Goal: Contribute content: Add original content to the website for others to see

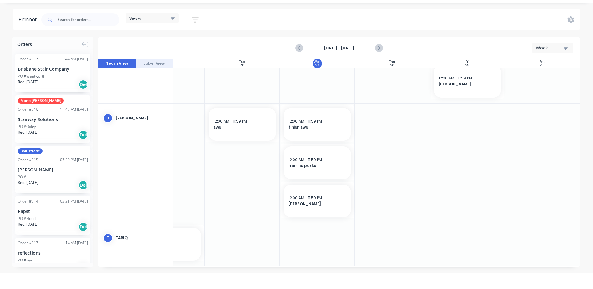
scroll to position [334, 121]
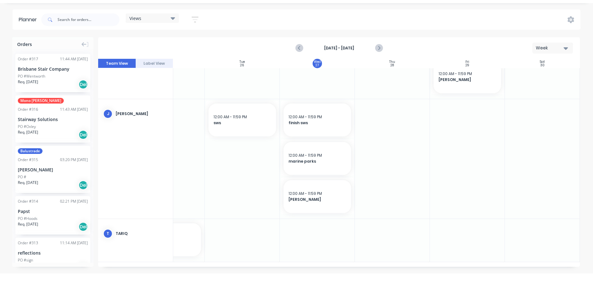
click at [317, 234] on div at bounding box center [317, 240] width 75 height 43
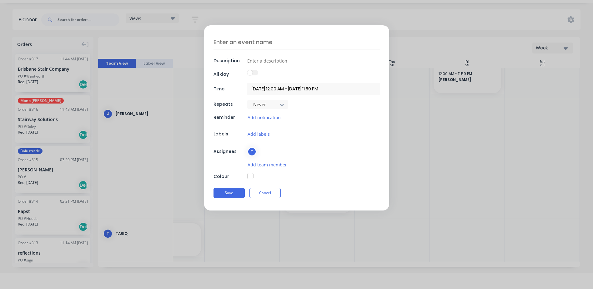
scroll to position [329, 121]
click at [257, 43] on textarea at bounding box center [296, 42] width 166 height 15
type textarea "x"
type textarea "r"
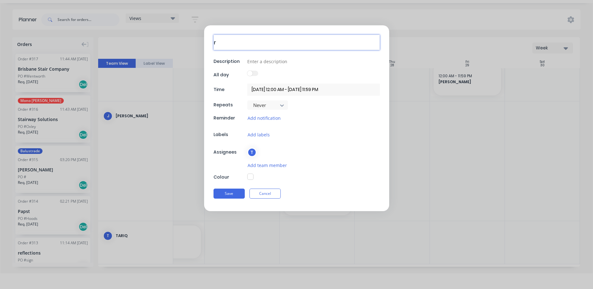
type textarea "x"
type textarea "ri"
type textarea "x"
type textarea "ric"
type textarea "x"
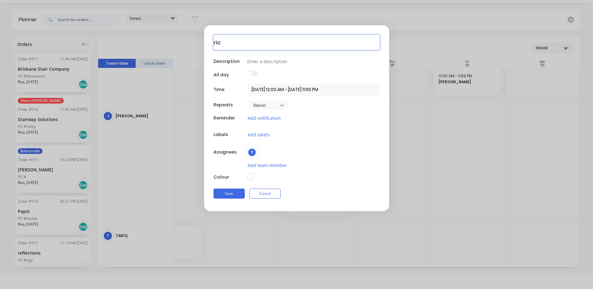
type textarea "ric"
type textarea "x"
type textarea "ric a"
type textarea "x"
type textarea "ric an"
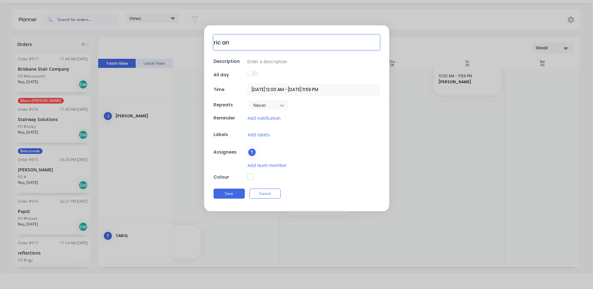
type textarea "x"
type textarea "ric and"
type textarea "x"
type textarea "ric and"
type textarea "x"
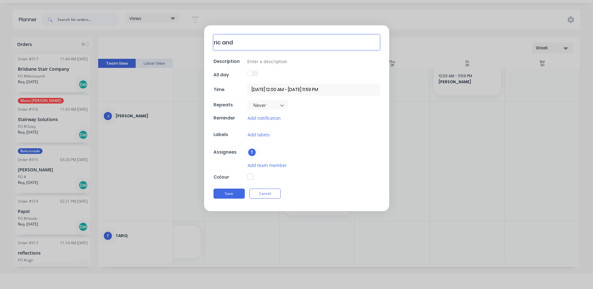
type textarea "ric and K"
type textarea "x"
type textarea "ric and [PERSON_NAME]"
type textarea "x"
type textarea "ric and [PERSON_NAME]"
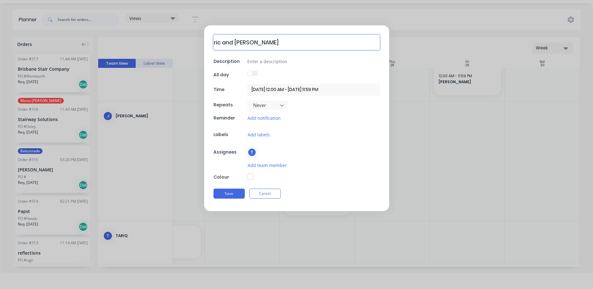
type textarea "x"
type textarea "ric and Kare"
type textarea "x"
type textarea "ric and [PERSON_NAME]"
click at [230, 190] on button "Save" at bounding box center [228, 193] width 31 height 10
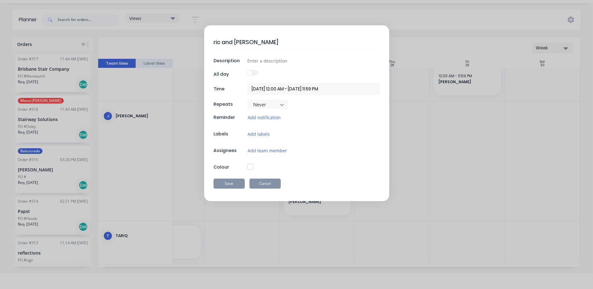
type textarea "x"
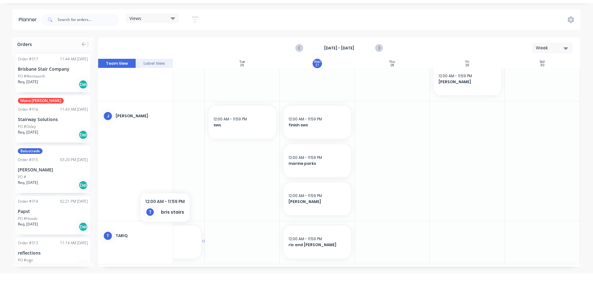
scroll to position [334, 121]
